Goal: Task Accomplishment & Management: Use online tool/utility

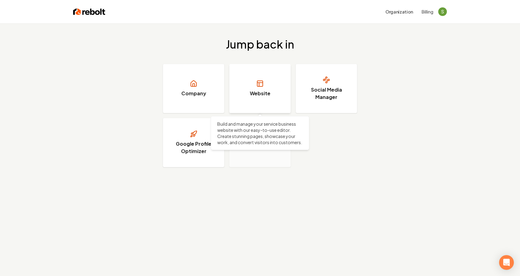
click at [249, 88] on link "Website" at bounding box center [259, 88] width 61 height 49
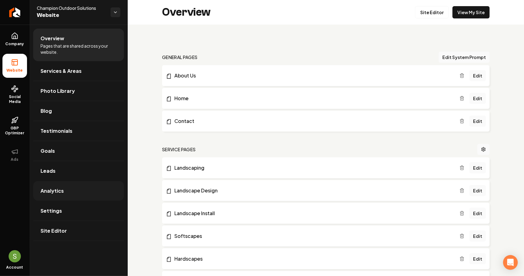
click at [52, 194] on link "Analytics" at bounding box center [78, 191] width 91 height 20
